Goal: Task Accomplishment & Management: Complete application form

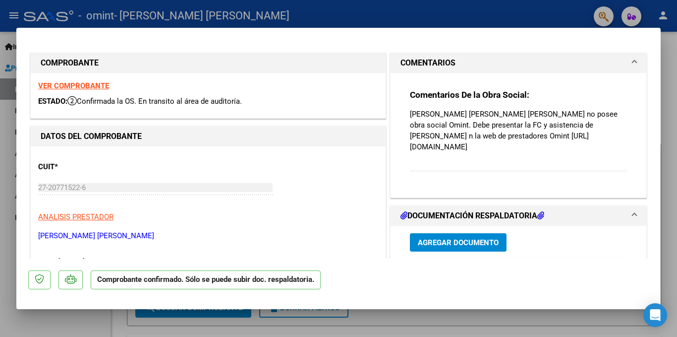
click at [677, 206] on div at bounding box center [338, 168] width 677 height 337
type input "$ 0,00"
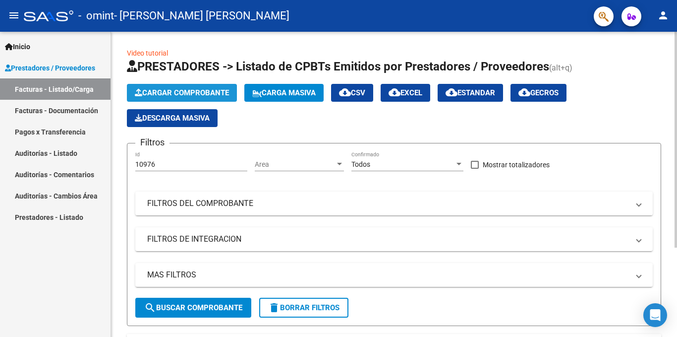
click at [171, 93] on span "Cargar Comprobante" at bounding box center [182, 92] width 94 height 9
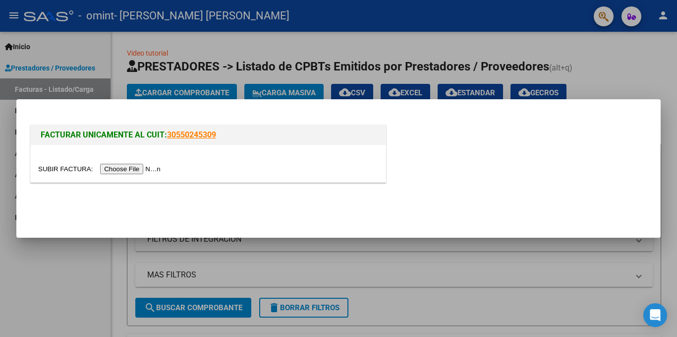
click at [145, 167] on input "file" at bounding box center [100, 169] width 125 height 10
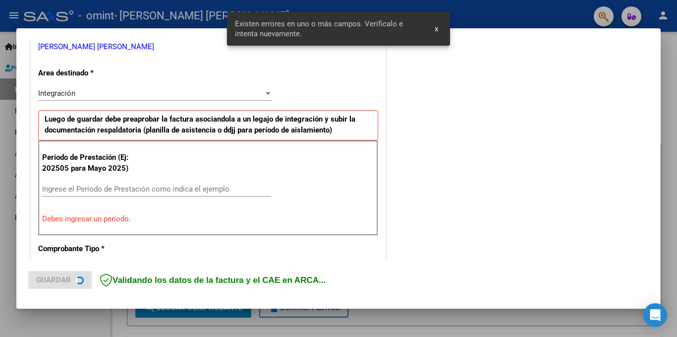
scroll to position [217, 0]
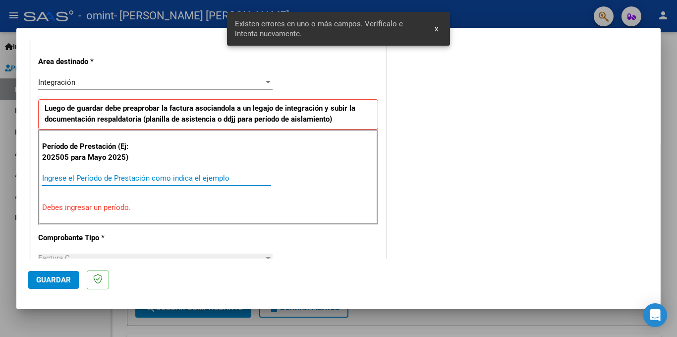
click at [191, 180] on input "Ingrese el Período de Prestación como indica el ejemplo" at bounding box center [156, 178] width 229 height 9
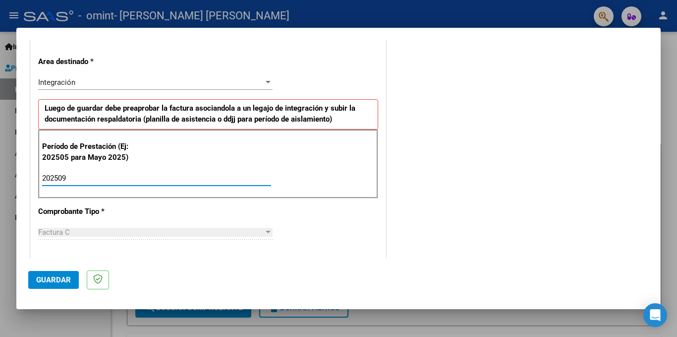
type input "202509"
click at [63, 275] on button "Guardar" at bounding box center [53, 280] width 51 height 18
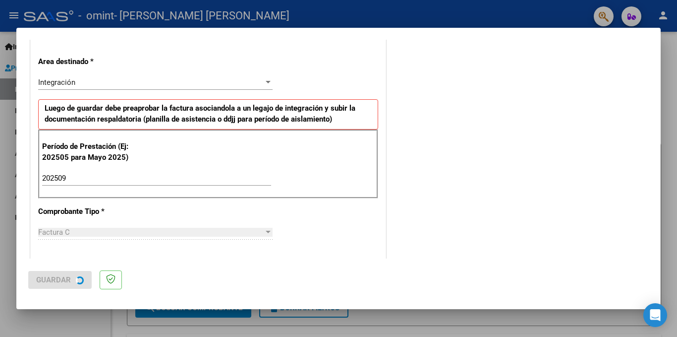
scroll to position [0, 0]
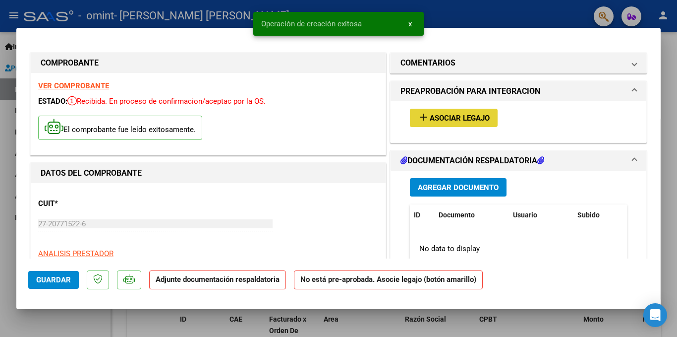
click at [472, 115] on span "Asociar Legajo" at bounding box center [460, 118] width 60 height 9
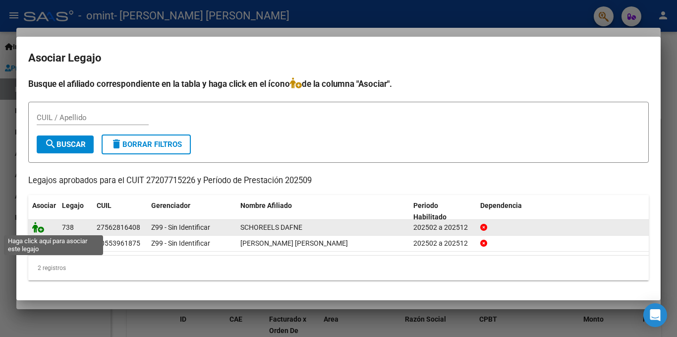
click at [36, 222] on icon at bounding box center [38, 227] width 12 height 11
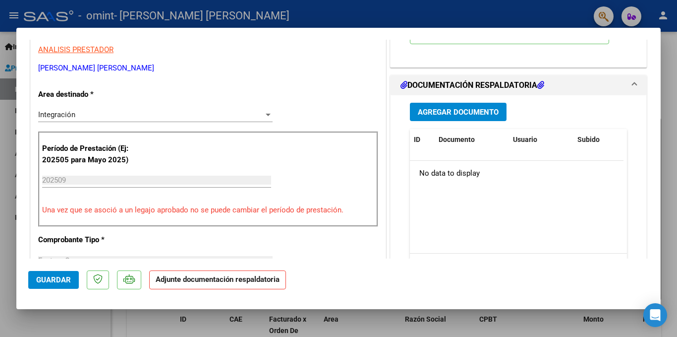
scroll to position [211, 0]
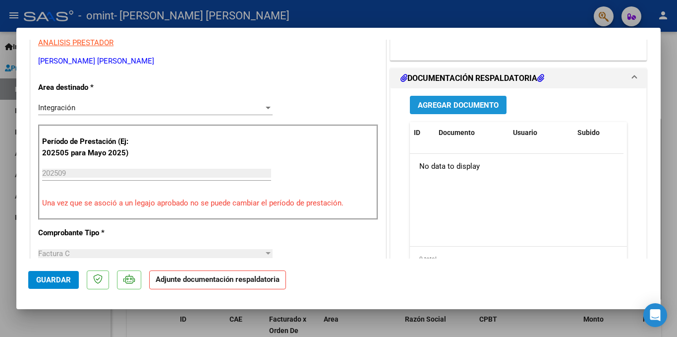
click at [474, 109] on span "Agregar Documento" at bounding box center [458, 105] width 81 height 9
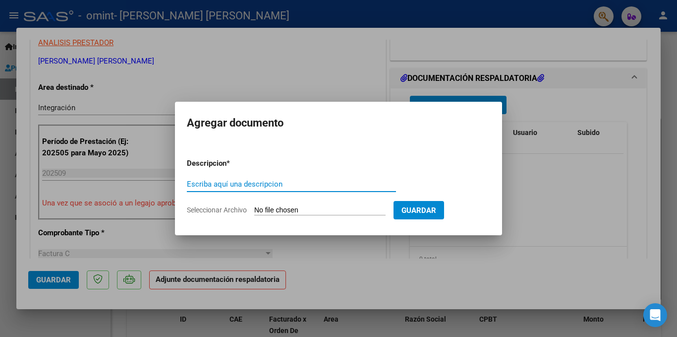
click at [256, 182] on input "Escriba aquí una descripcion" at bounding box center [291, 184] width 209 height 9
click at [227, 164] on p "Descripcion *" at bounding box center [232, 163] width 91 height 11
click at [261, 206] on input "Seleccionar Archivo" at bounding box center [319, 210] width 131 height 9
type input "C:\fakepath\[DATE].pdf"
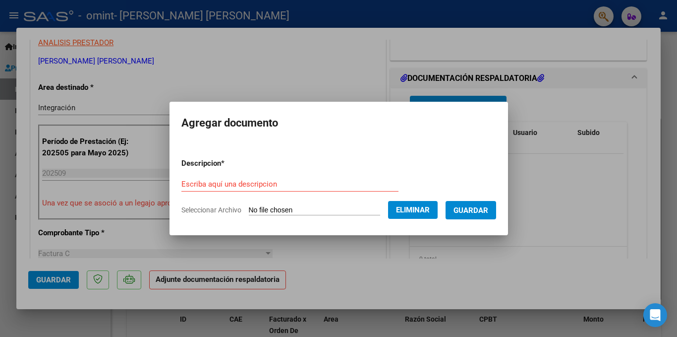
click at [486, 212] on span "Guardar" at bounding box center [471, 210] width 35 height 9
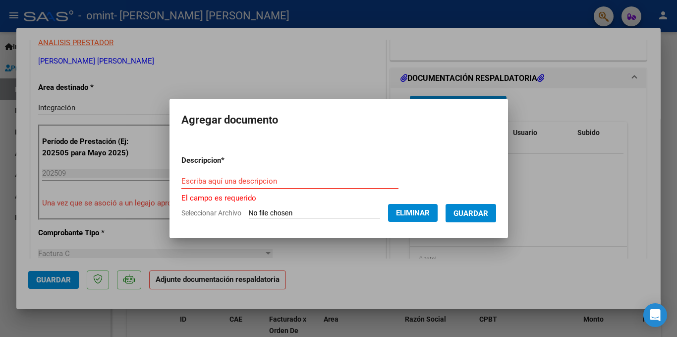
click at [291, 183] on input "Escriba aquí una descripcion" at bounding box center [289, 181] width 217 height 9
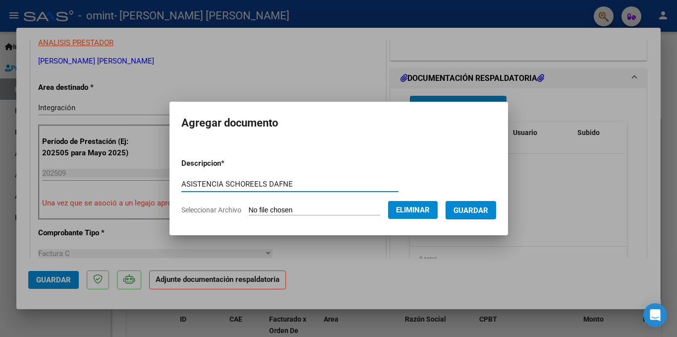
type input "ASISTENCIA SCHOREELS DAFNE"
click at [475, 213] on span "Guardar" at bounding box center [471, 210] width 35 height 9
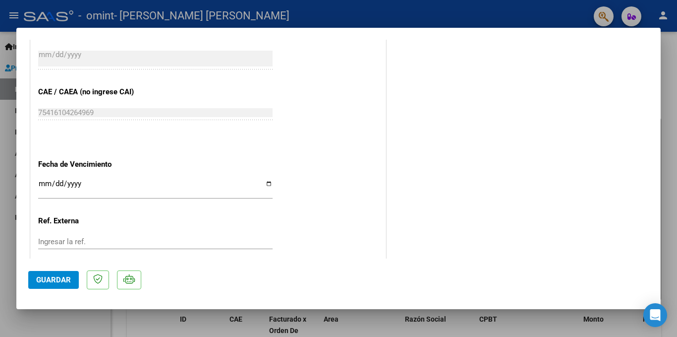
scroll to position [669, 0]
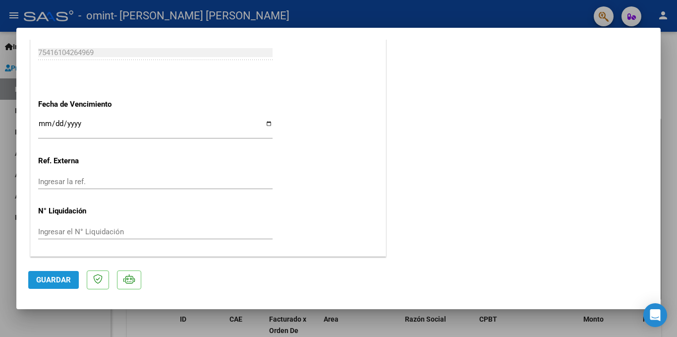
click at [45, 282] on span "Guardar" at bounding box center [53, 279] width 35 height 9
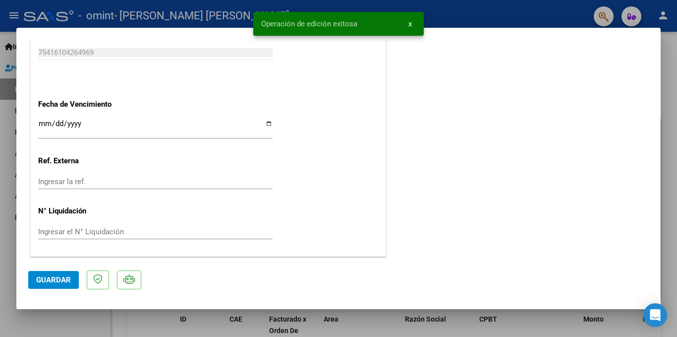
click at [674, 48] on div at bounding box center [338, 168] width 677 height 337
type input "$ 0,00"
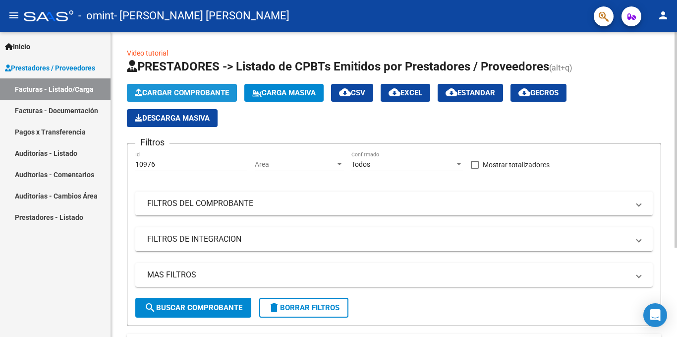
click at [195, 90] on span "Cargar Comprobante" at bounding box center [182, 92] width 94 height 9
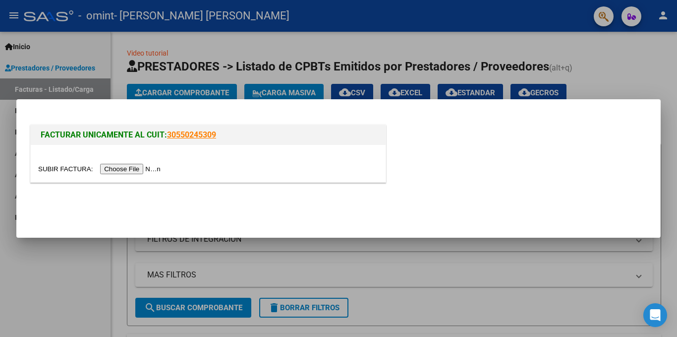
click at [136, 171] on input "file" at bounding box center [100, 169] width 125 height 10
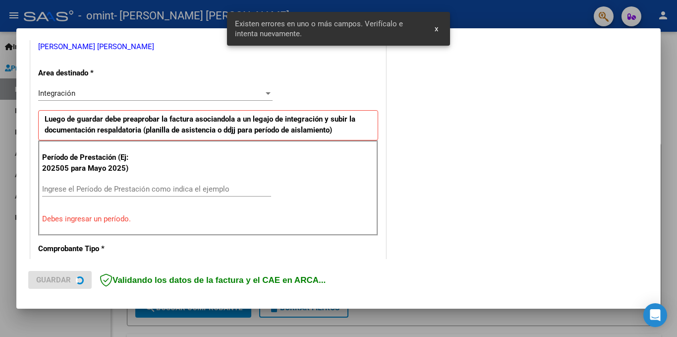
scroll to position [217, 0]
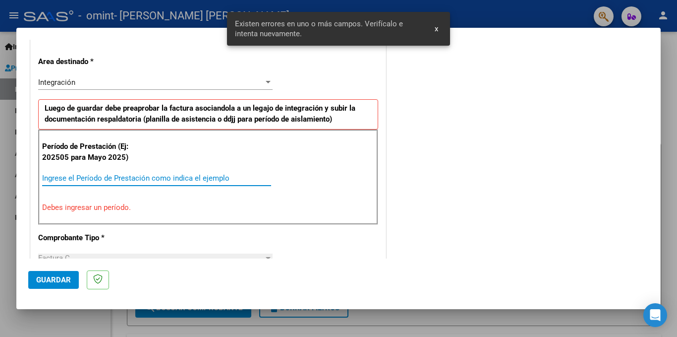
click at [101, 177] on input "Ingrese el Período de Prestación como indica el ejemplo" at bounding box center [156, 178] width 229 height 9
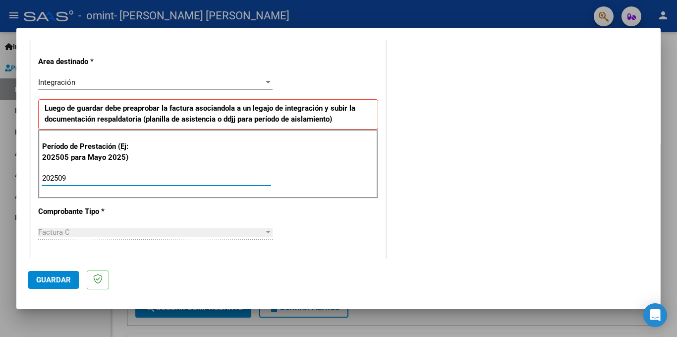
type input "202509"
click at [51, 280] on span "Guardar" at bounding box center [53, 279] width 35 height 9
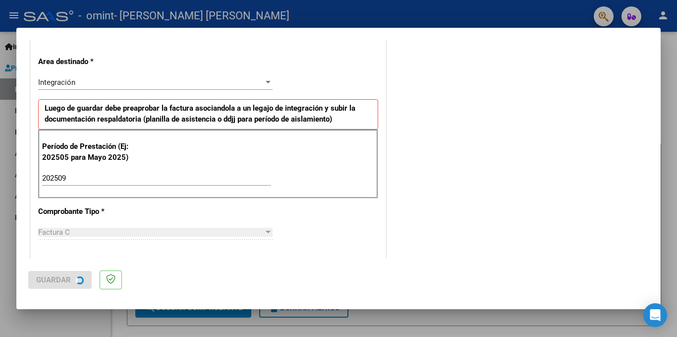
scroll to position [0, 0]
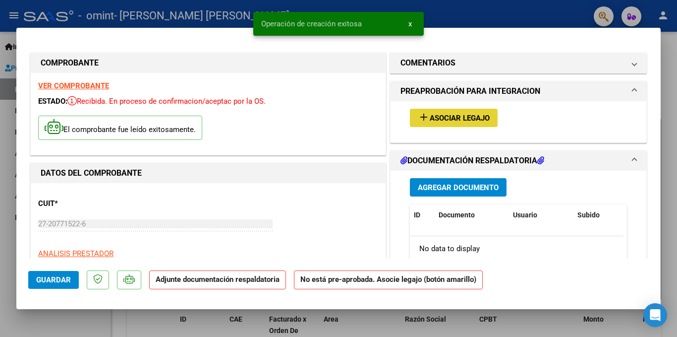
click at [449, 114] on span "Asociar Legajo" at bounding box center [460, 118] width 60 height 9
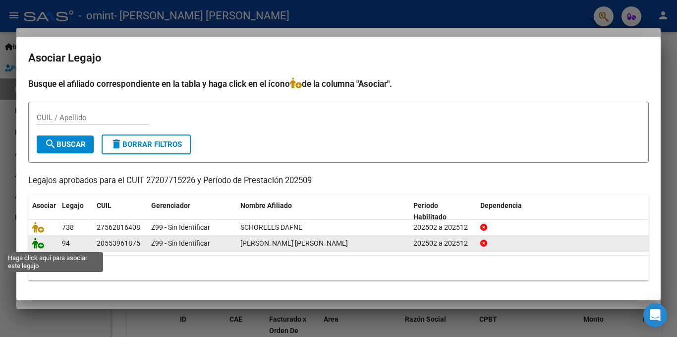
click at [38, 239] on icon at bounding box center [38, 243] width 12 height 11
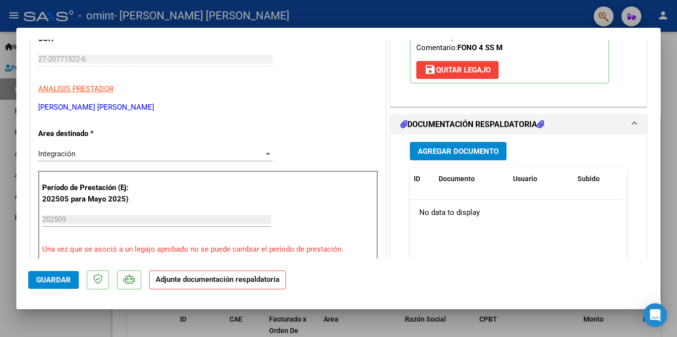
scroll to position [162, 0]
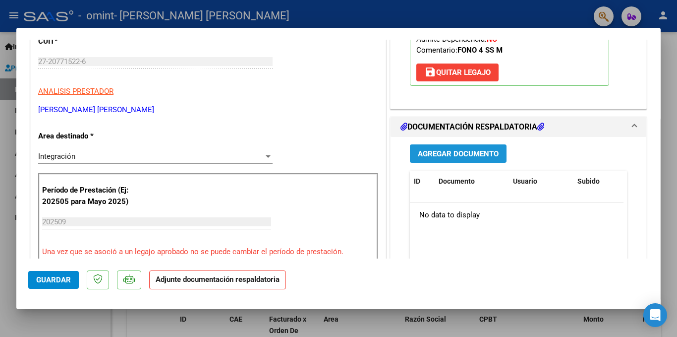
click at [459, 151] on span "Agregar Documento" at bounding box center [458, 153] width 81 height 9
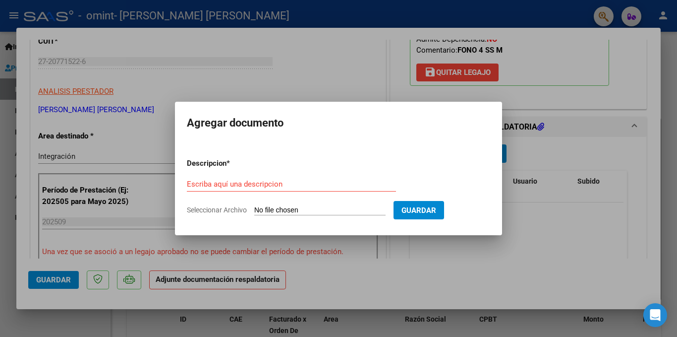
click at [273, 208] on input "Seleccionar Archivo" at bounding box center [319, 210] width 131 height 9
type input "C:\fakepath\[DATE].pdf"
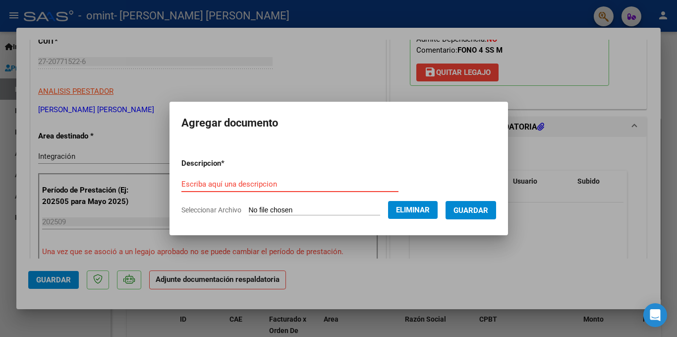
click at [231, 180] on input "Escriba aquí una descripcion" at bounding box center [289, 184] width 217 height 9
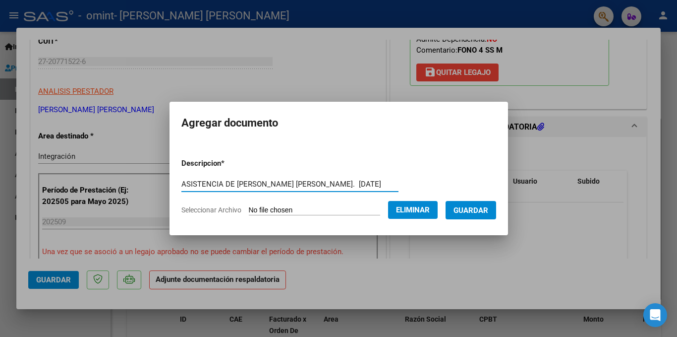
type input "ASISTENCIA DE [PERSON_NAME] [PERSON_NAME]. [DATE]"
click at [474, 210] on span "Guardar" at bounding box center [471, 210] width 35 height 9
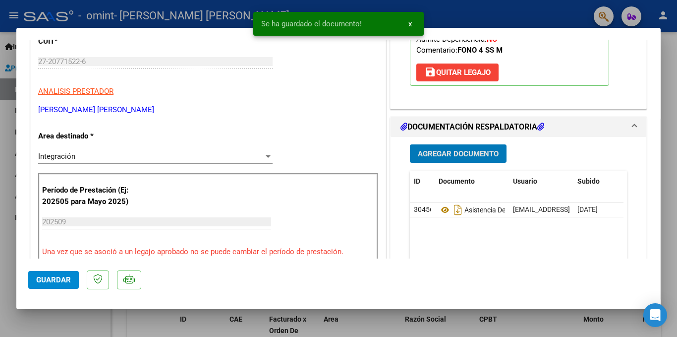
click at [64, 280] on span "Guardar" at bounding box center [53, 279] width 35 height 9
click at [671, 42] on div at bounding box center [338, 168] width 677 height 337
type input "$ 0,00"
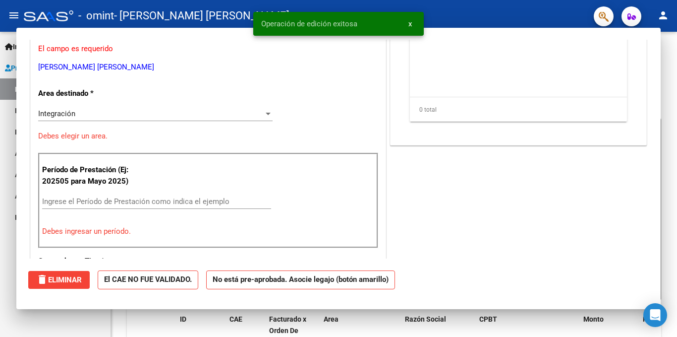
scroll to position [132, 0]
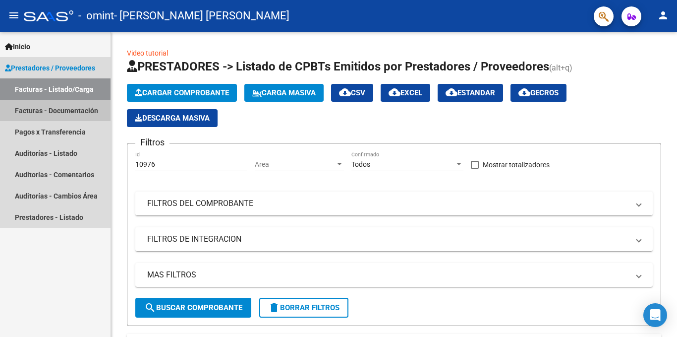
click at [90, 113] on link "Facturas - Documentación" at bounding box center [55, 110] width 111 height 21
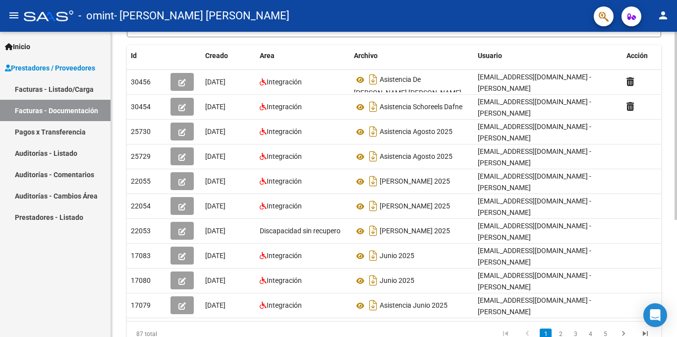
scroll to position [164, 0]
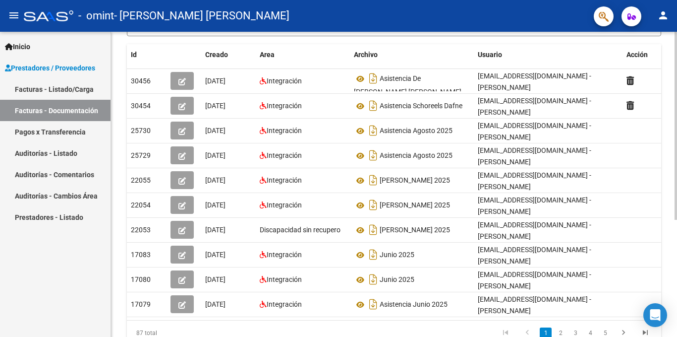
click at [677, 243] on div at bounding box center [676, 220] width 2 height 188
